Goal: Use online tool/utility: Utilize a website feature to perform a specific function

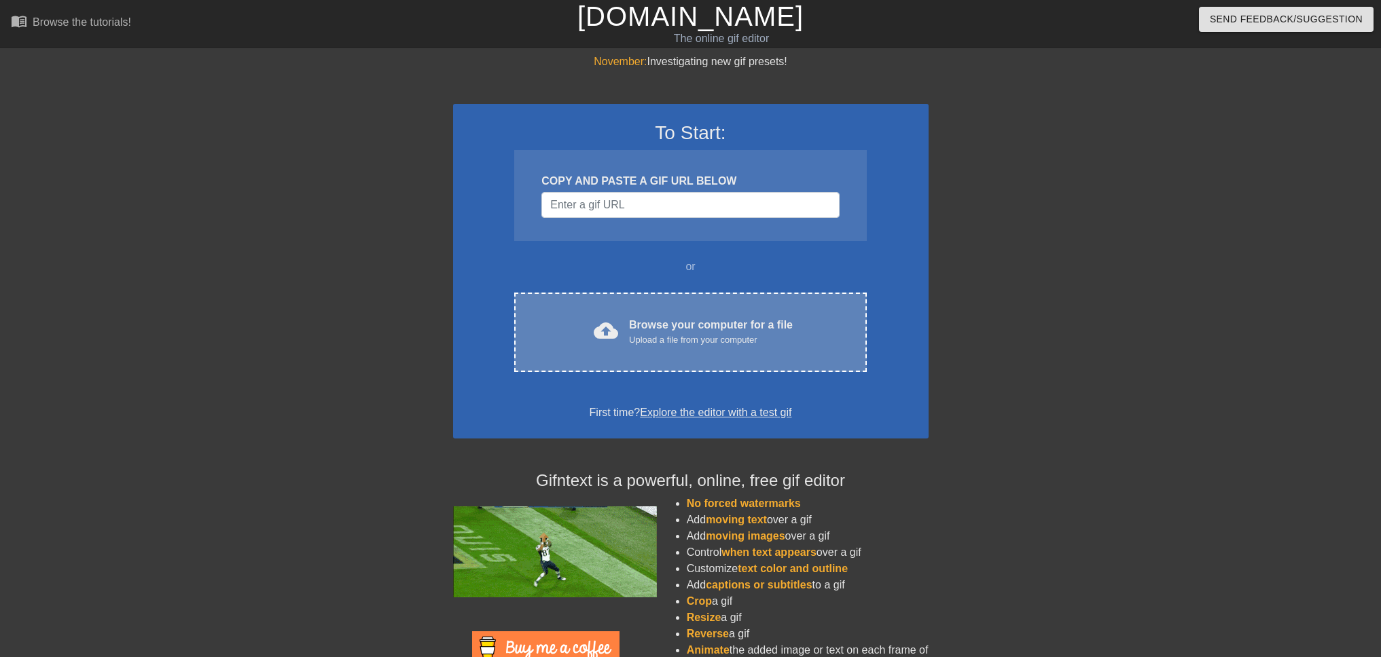
click at [725, 333] on div "Upload a file from your computer" at bounding box center [711, 340] width 164 height 14
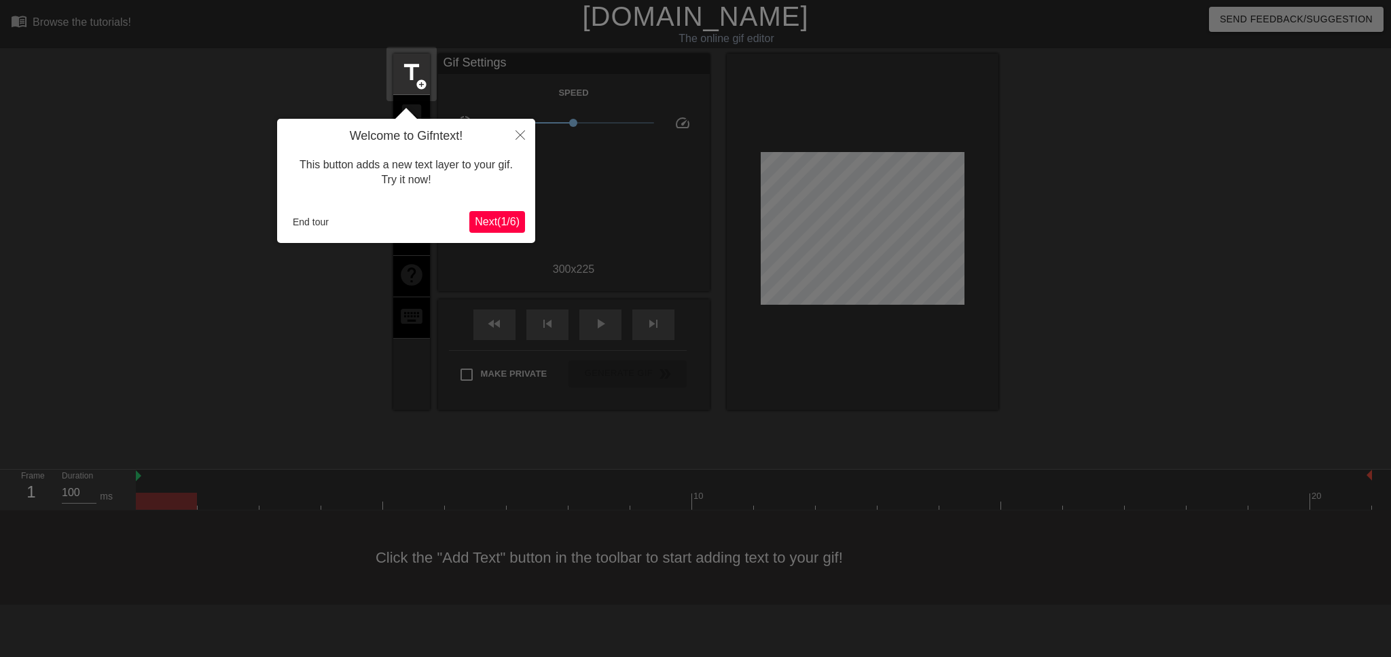
click at [503, 221] on span "Next ( 1 / 6 )" at bounding box center [497, 222] width 45 height 12
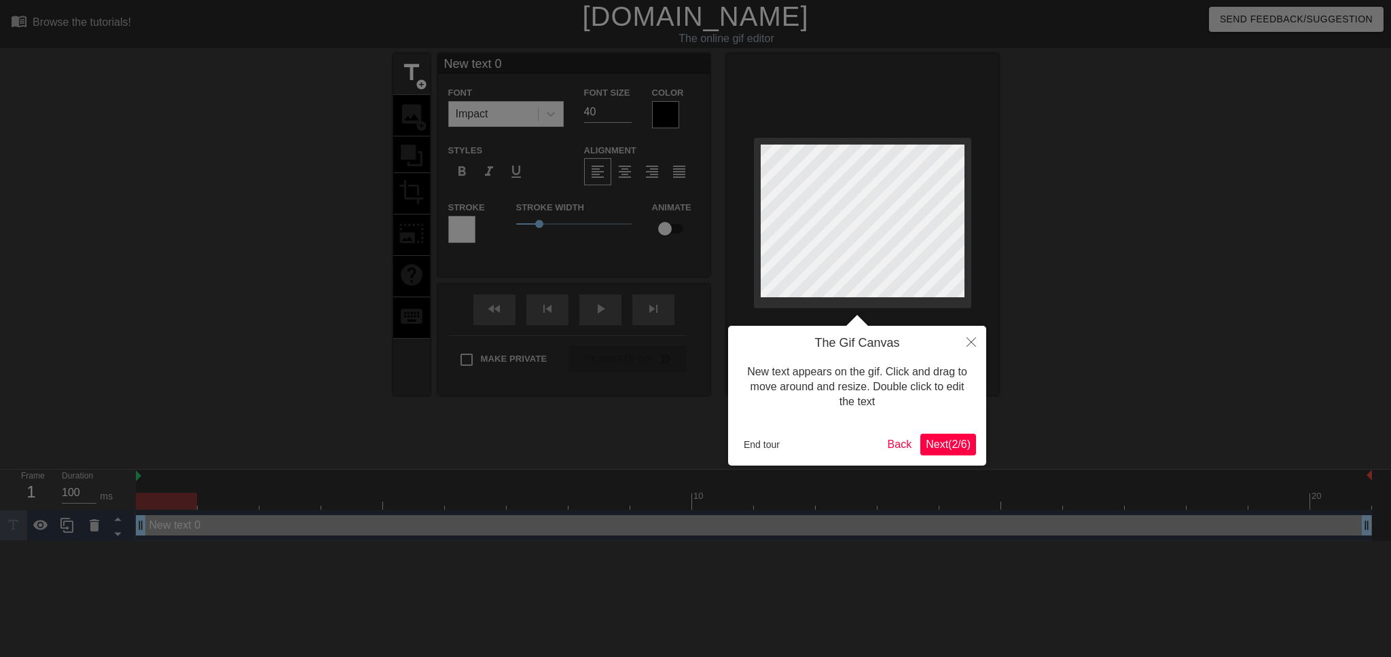
click at [962, 441] on span "Next ( 2 / 6 )" at bounding box center [948, 445] width 45 height 12
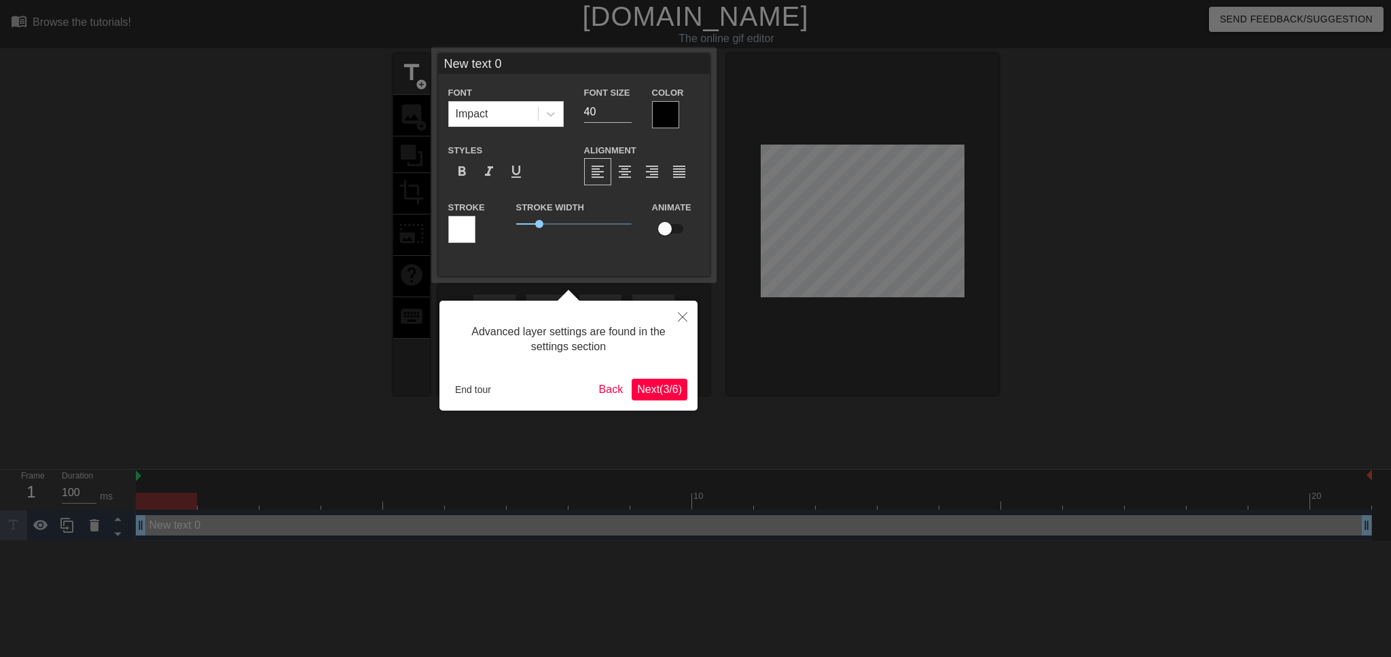
click at [661, 391] on span "Next ( 3 / 6 )" at bounding box center [659, 390] width 45 height 12
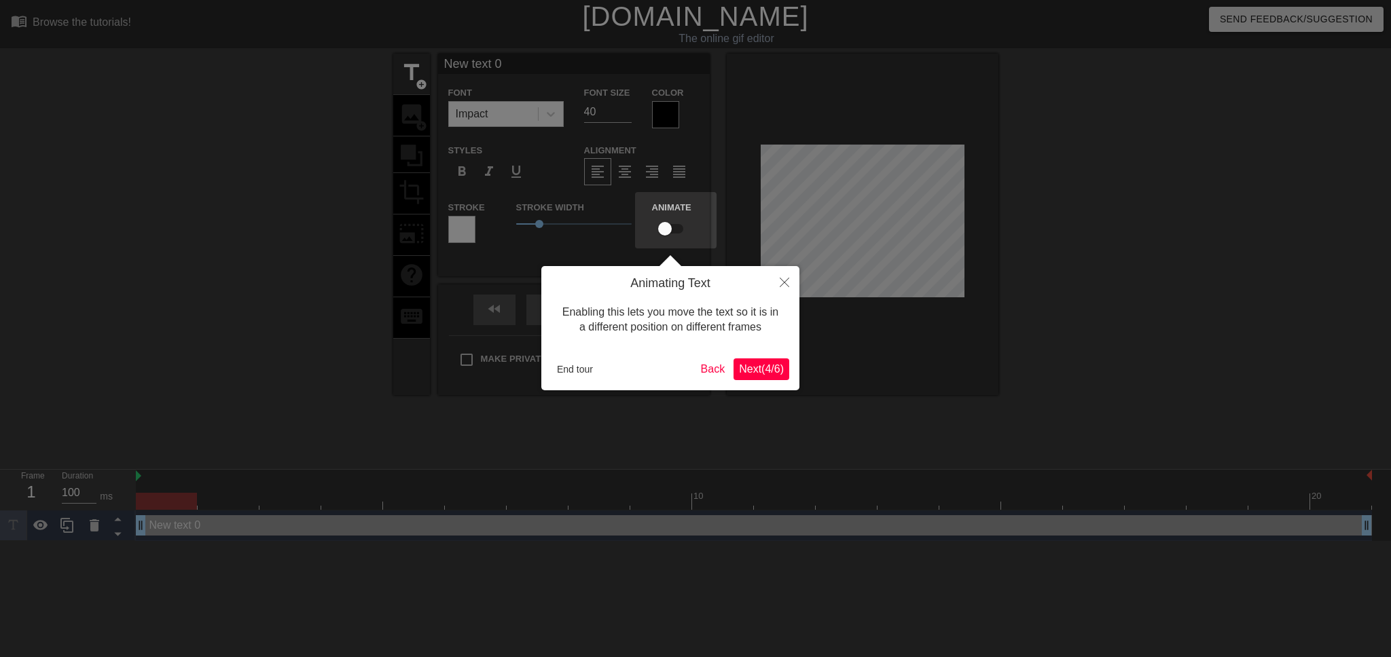
click at [774, 366] on span "Next ( 4 / 6 )" at bounding box center [761, 369] width 45 height 12
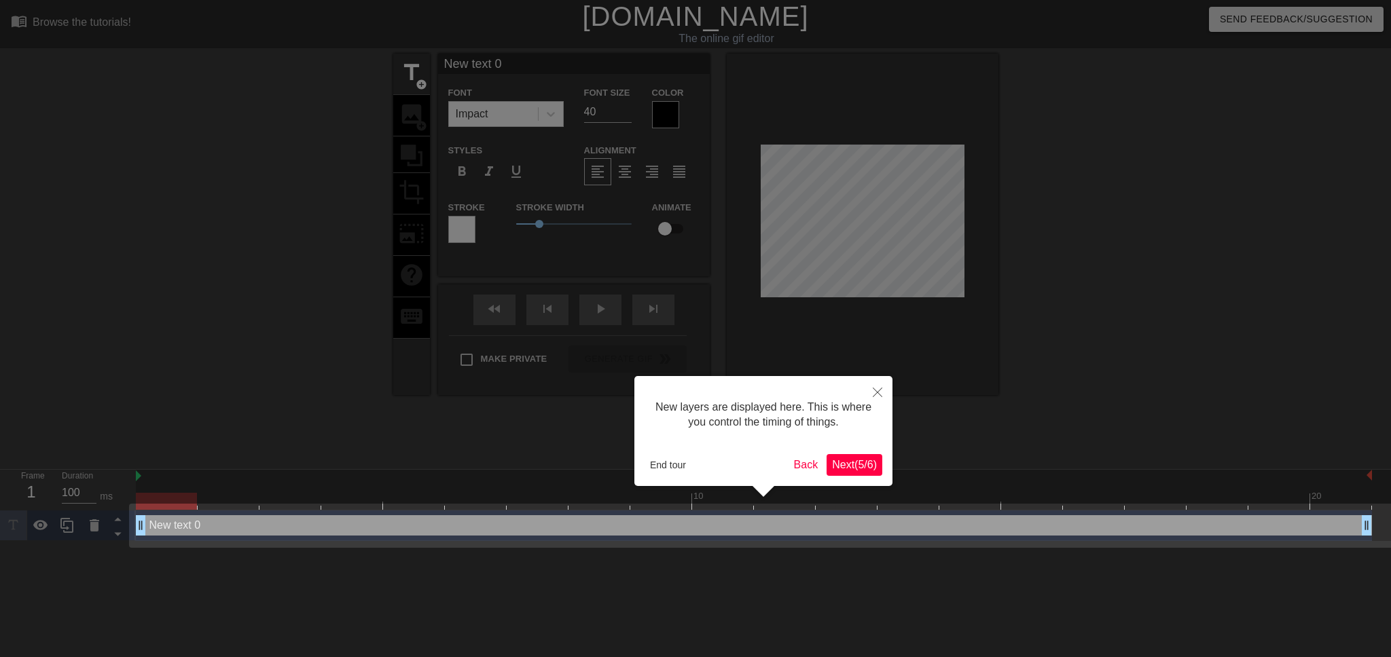
click at [850, 463] on span "Next ( 5 / 6 )" at bounding box center [854, 465] width 45 height 12
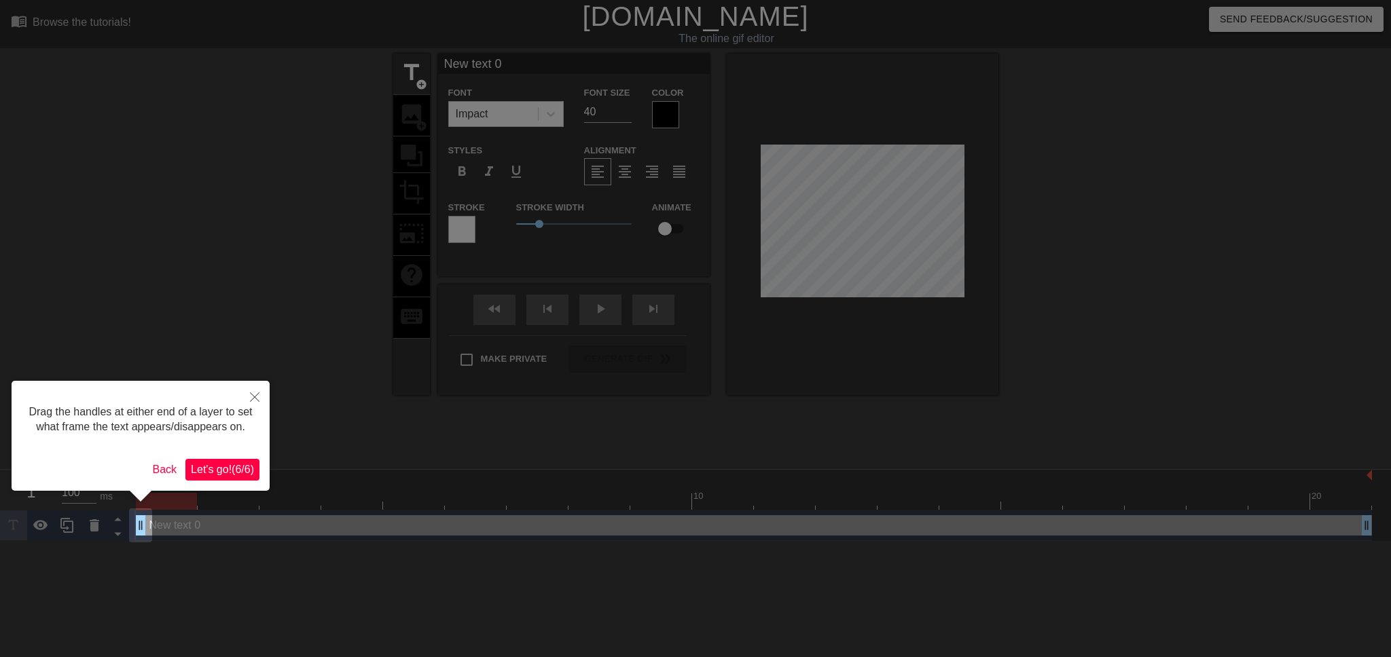
click at [213, 461] on button "Let's go! ( 6 / 6 )" at bounding box center [222, 470] width 74 height 22
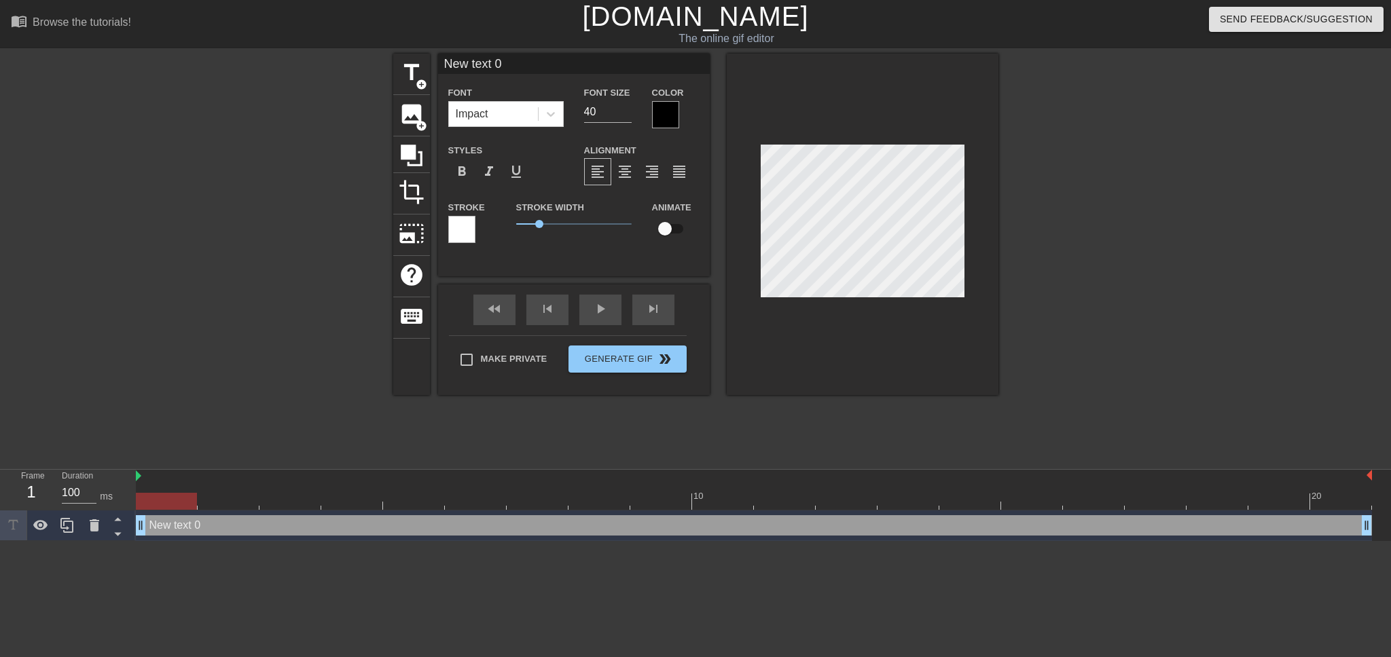
scroll to position [1, 3]
click at [487, 67] on input "New text 0" at bounding box center [574, 64] width 272 height 20
type input "text 0"
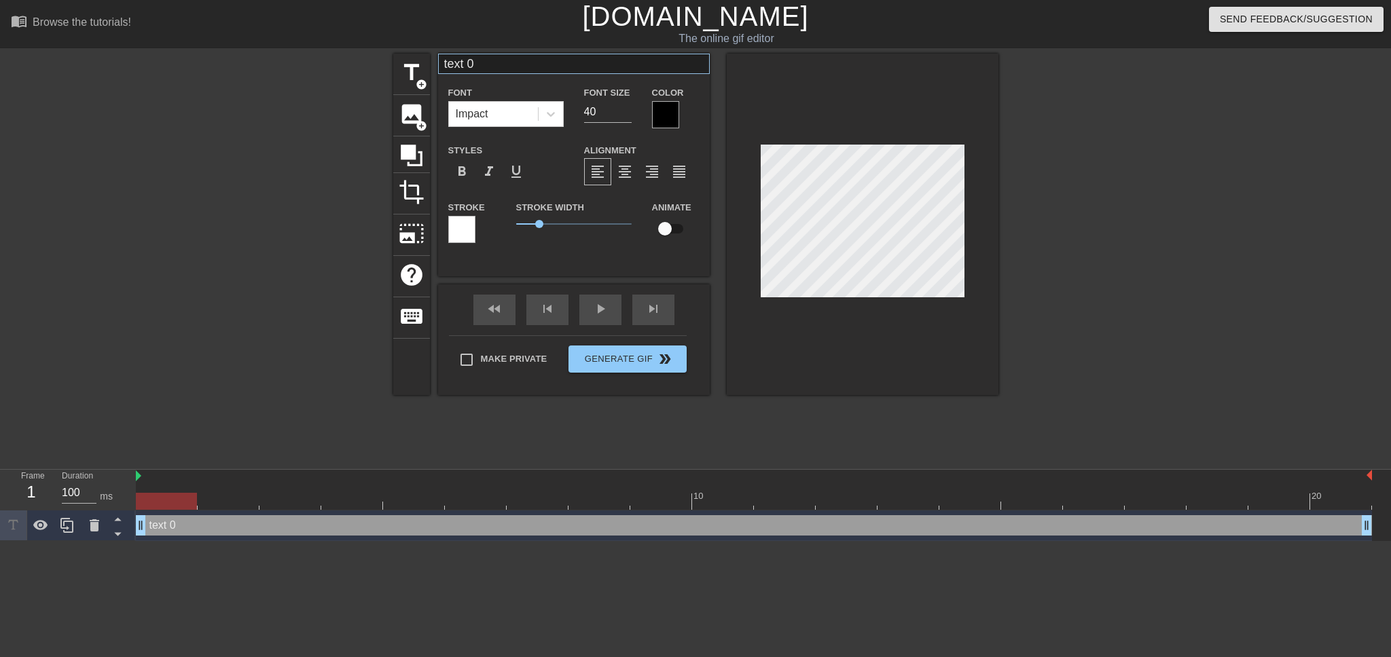
scroll to position [1, 2]
type textarea "text 0"
